Goal: Task Accomplishment & Management: Complete application form

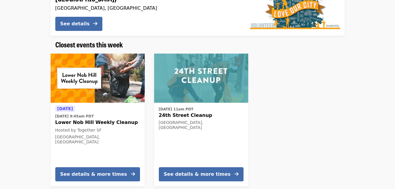
scroll to position [124, 0]
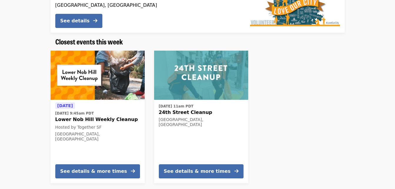
click at [108, 76] on img at bounding box center [98, 75] width 94 height 49
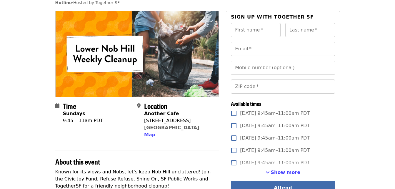
scroll to position [25, 0]
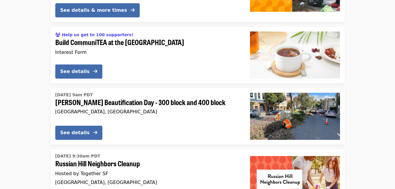
scroll to position [617, 0]
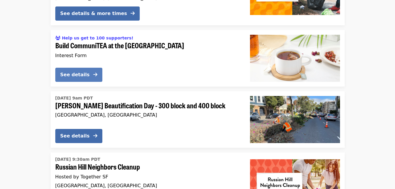
click at [67, 71] on div "See details" at bounding box center [74, 74] width 29 height 7
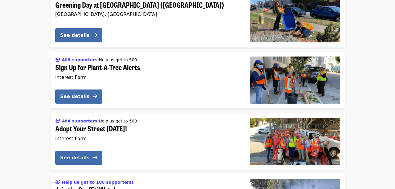
scroll to position [1554, 0]
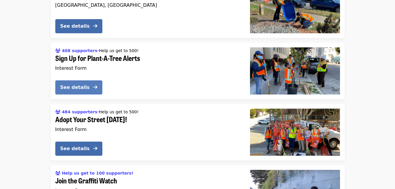
click at [76, 84] on div "See details" at bounding box center [74, 87] width 29 height 7
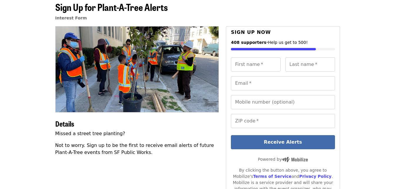
scroll to position [30, 0]
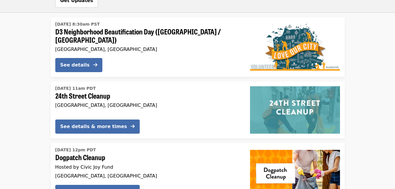
scroll to position [1012, 0]
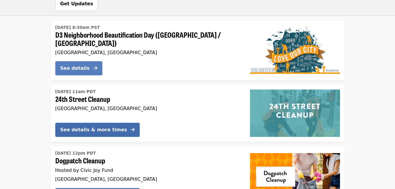
click at [71, 65] on div "See details" at bounding box center [74, 68] width 29 height 7
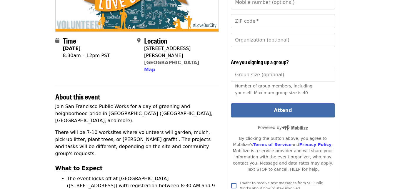
scroll to position [119, 0]
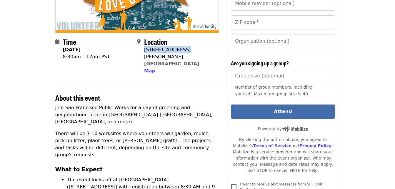
drag, startPoint x: 145, startPoint y: 39, endPoint x: 182, endPoint y: 40, distance: 37.9
click at [182, 46] on div "361 Francisco St" at bounding box center [179, 53] width 70 height 14
copy div "361 Francisco St"
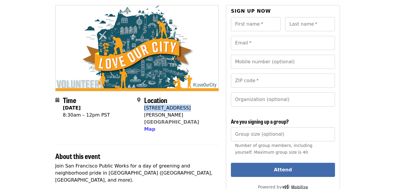
scroll to position [58, 0]
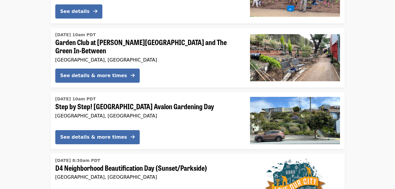
scroll to position [1315, 0]
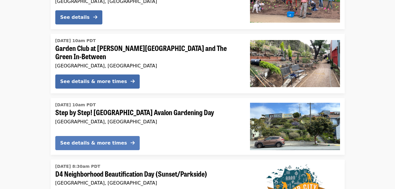
click at [85, 139] on div "See details & more times" at bounding box center [93, 142] width 67 height 7
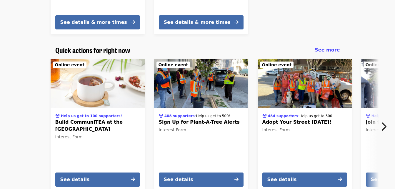
scroll to position [269, 0]
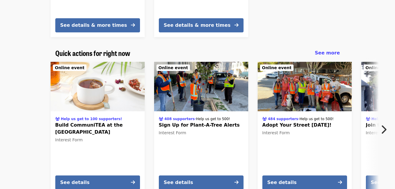
click at [296, 89] on img at bounding box center [304, 86] width 94 height 49
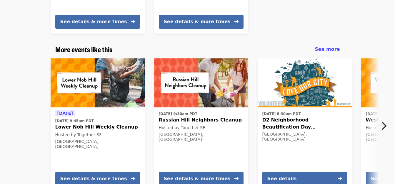
scroll to position [627, 0]
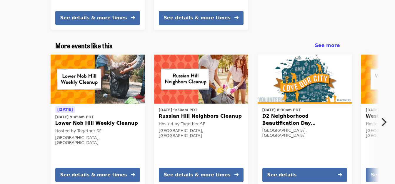
click at [83, 120] on span "Lower Nob Hill Weekly Cleanup" at bounding box center [97, 123] width 85 height 7
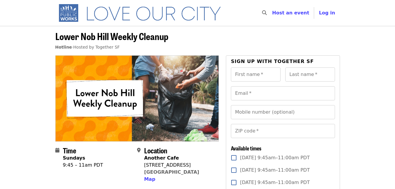
click at [289, 14] on span "Host an event" at bounding box center [290, 13] width 37 height 6
click at [114, 27] on header "Lower Nob Hill Weekly Cleanup Hotline · Hosted by Together SF" at bounding box center [197, 40] width 395 height 29
click at [291, 14] on span "Host an event" at bounding box center [290, 13] width 37 height 6
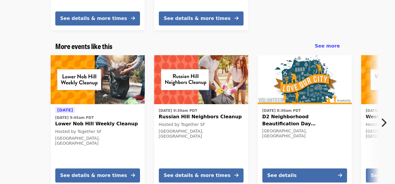
scroll to position [632, 0]
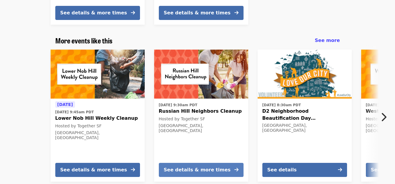
click at [190, 167] on div "See details & more times" at bounding box center [197, 170] width 67 height 7
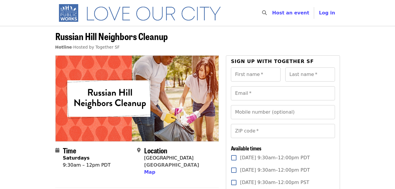
click at [286, 14] on span "Host an event" at bounding box center [290, 13] width 37 height 6
click at [294, 13] on span "Host an event" at bounding box center [290, 13] width 37 height 6
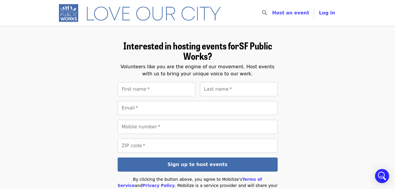
click at [136, 90] on input "First name   *" at bounding box center [157, 89] width 78 height 14
type input "********"
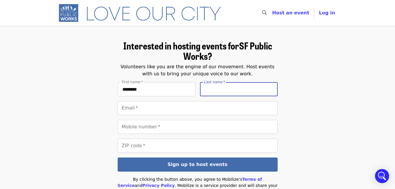
click at [216, 89] on input "Last name   *" at bounding box center [239, 89] width 78 height 14
type input "**"
click at [125, 109] on input "Email   *" at bounding box center [198, 108] width 160 height 14
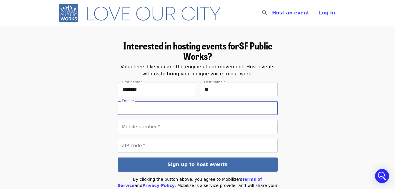
type input "**********"
type input "*****"
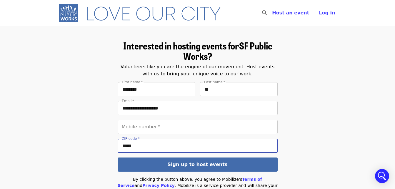
click at [131, 146] on input "*****" at bounding box center [198, 145] width 160 height 14
click at [125, 127] on input "Mobile number   *" at bounding box center [198, 127] width 160 height 14
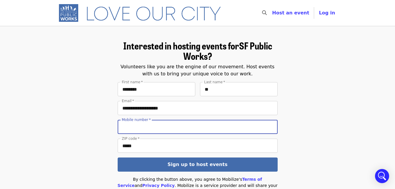
type input "**********"
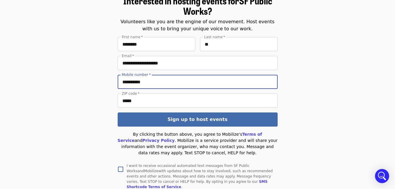
scroll to position [46, 0]
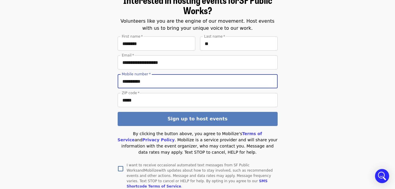
click at [199, 116] on button "Sign up to host events" at bounding box center [198, 119] width 160 height 14
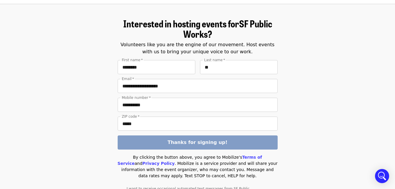
scroll to position [22, 0]
